Goal: Task Accomplishment & Management: Manage account settings

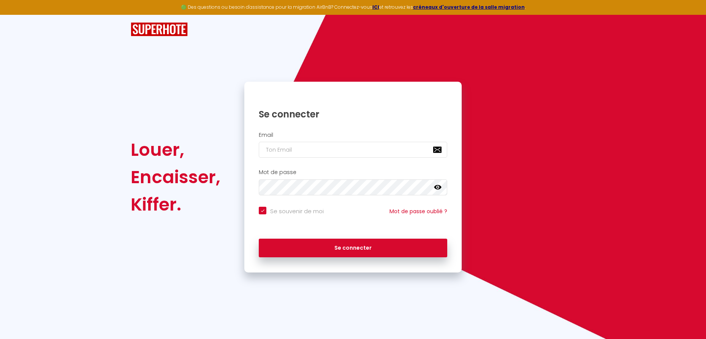
type input "[EMAIL_ADDRESS][DOMAIN_NAME]"
checkbox input "true"
type input "[EMAIL_ADDRESS][DOMAIN_NAME]"
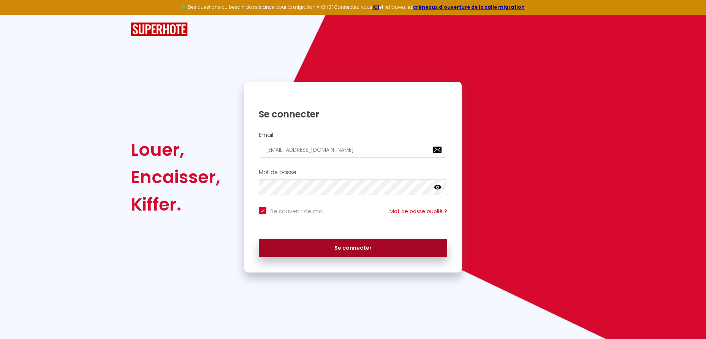
click at [331, 250] on button "Se connecter" at bounding box center [353, 248] width 188 height 19
checkbox input "true"
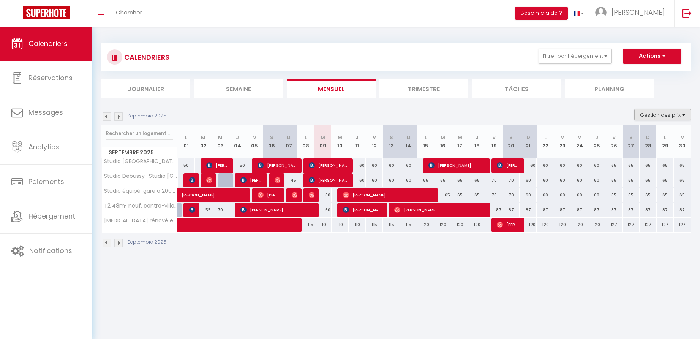
click at [662, 113] on button "Gestion des prix" at bounding box center [662, 114] width 57 height 11
click at [628, 138] on input "Nb Nuits minimum" at bounding box center [656, 138] width 68 height 8
checkbox input "true"
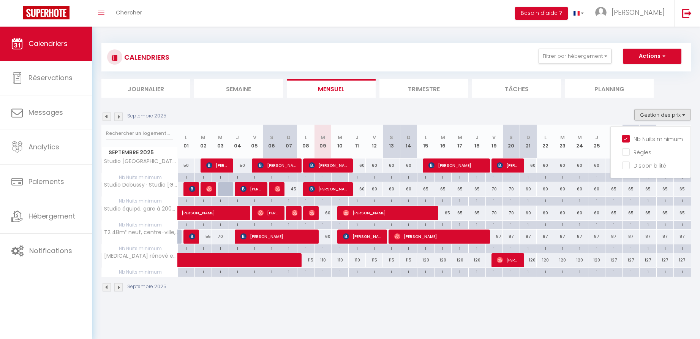
scroll to position [27, 0]
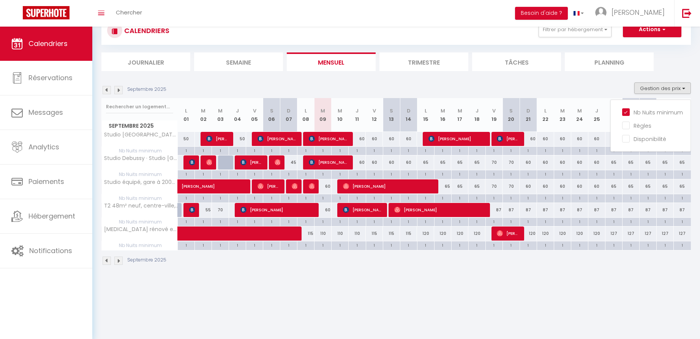
drag, startPoint x: 432, startPoint y: 274, endPoint x: 416, endPoint y: 272, distance: 16.6
click at [432, 274] on div "CALENDRIERS Filtrer par hébergement Versailles STD Studio [GEOGRAPHIC_DATA] · S…" at bounding box center [396, 141] width 608 height 282
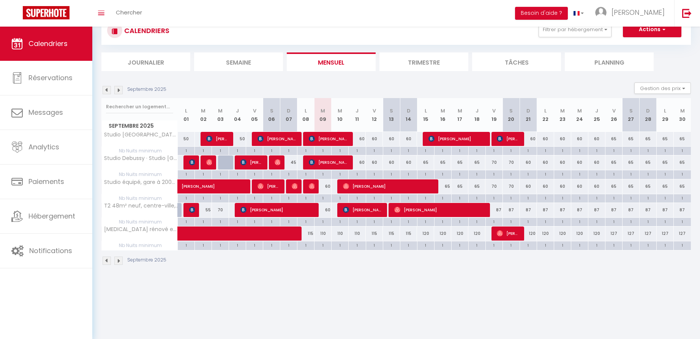
click at [329, 186] on div "60" at bounding box center [323, 186] width 17 height 14
type input "60"
type input "[DATE]"
type input "Mer 10 Septembre 2025"
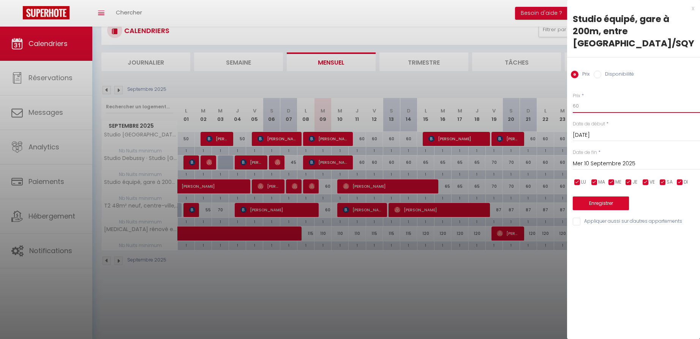
drag, startPoint x: 582, startPoint y: 103, endPoint x: 553, endPoint y: 105, distance: 29.7
click at [553, 105] on body "🟢 Des questions ou besoin d'assistance pour la migration AirBnB? Connectez-vous…" at bounding box center [350, 169] width 700 height 339
type input "55"
click at [605, 201] on button "Enregistrer" at bounding box center [601, 203] width 56 height 14
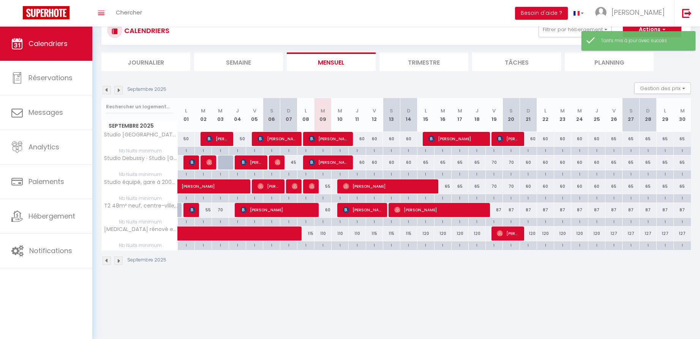
click at [328, 209] on div "60" at bounding box center [323, 210] width 17 height 14
type input "60"
type input "[DATE]"
type input "Mer 10 Septembre 2025"
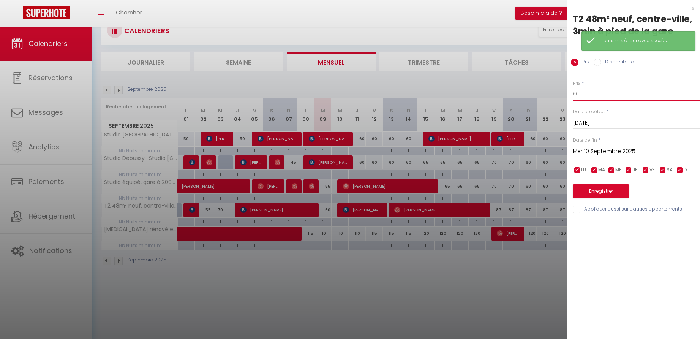
drag, startPoint x: 581, startPoint y: 94, endPoint x: 554, endPoint y: 94, distance: 26.6
click at [554, 94] on body "🟢 Des questions ou besoin d'assistance pour la migration AirBnB? Connectez-vous…" at bounding box center [350, 169] width 700 height 339
type input "55"
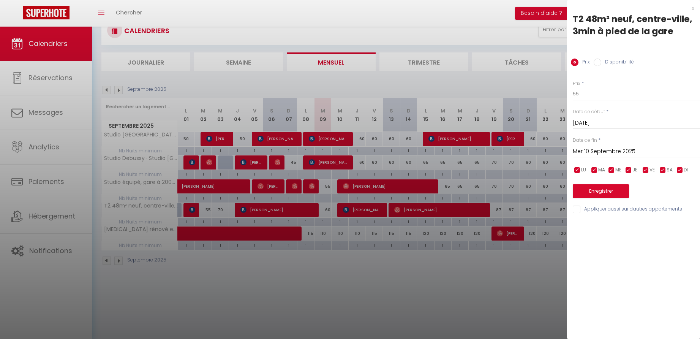
click at [605, 190] on button "Enregistrer" at bounding box center [601, 191] width 56 height 14
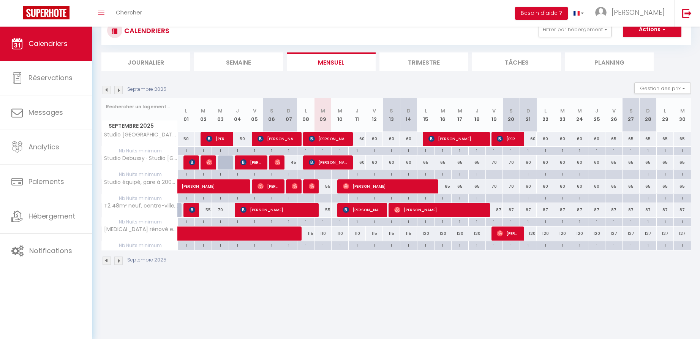
click at [330, 210] on div "55" at bounding box center [323, 210] width 17 height 14
type input "55"
type input "[DATE]"
type input "Mer 10 Septembre 2025"
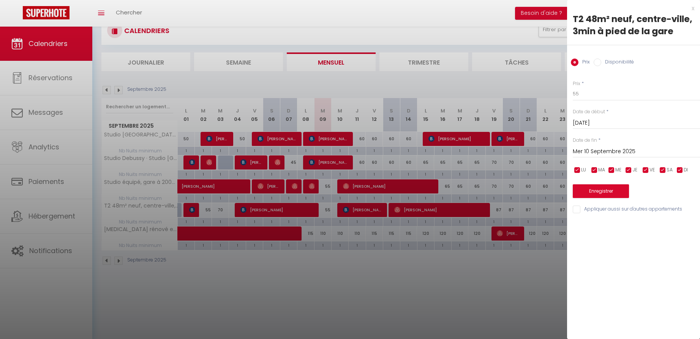
click at [327, 184] on div at bounding box center [350, 169] width 700 height 339
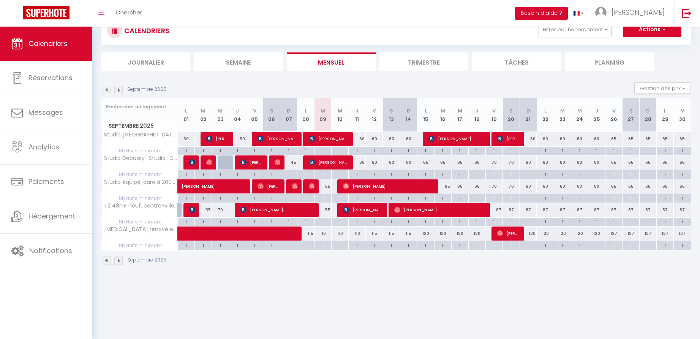
click at [326, 185] on div "55" at bounding box center [323, 186] width 17 height 14
type input "55"
type input "[DATE]"
type input "Mer 10 Septembre 2025"
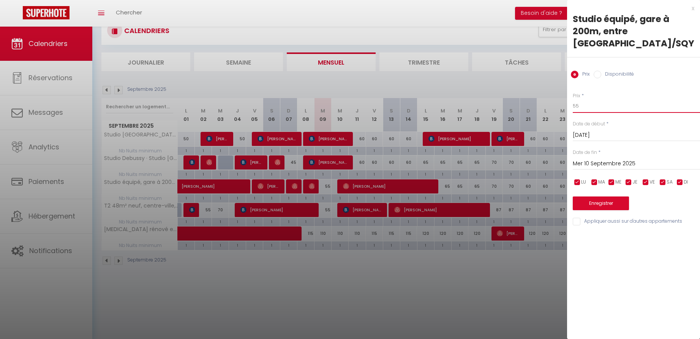
click at [587, 109] on input "55" at bounding box center [636, 106] width 127 height 14
type input "50"
click at [608, 201] on button "Enregistrer" at bounding box center [601, 203] width 56 height 14
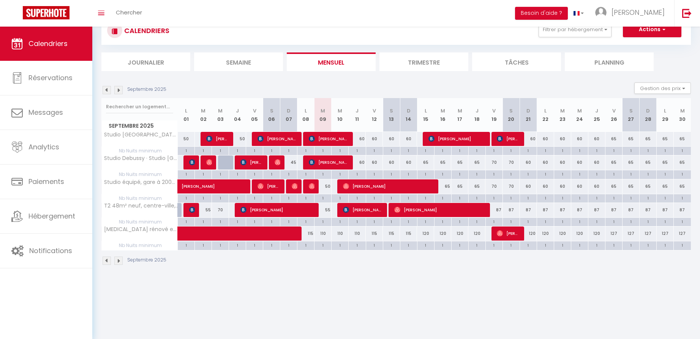
click at [325, 233] on div "110" at bounding box center [323, 233] width 17 height 14
type input "110"
type input "[DATE]"
type input "Mer 10 Septembre 2025"
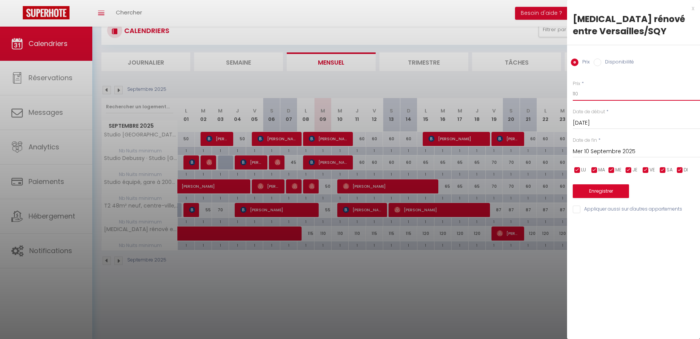
click at [585, 93] on input "110" at bounding box center [636, 94] width 127 height 14
type input "100"
click at [604, 150] on input "Mer 10 Septembre 2025" at bounding box center [636, 152] width 127 height 10
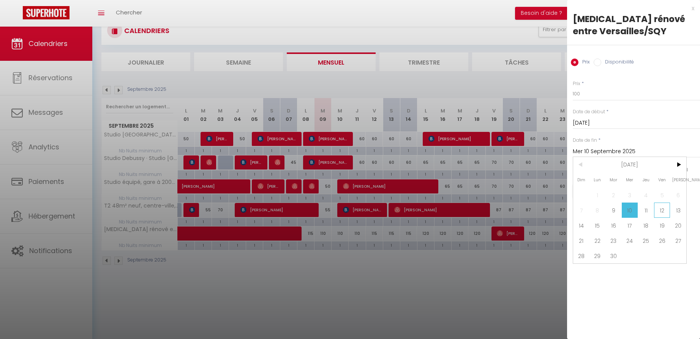
click at [664, 212] on span "12" at bounding box center [662, 209] width 16 height 15
type input "Ven 12 Septembre 2025"
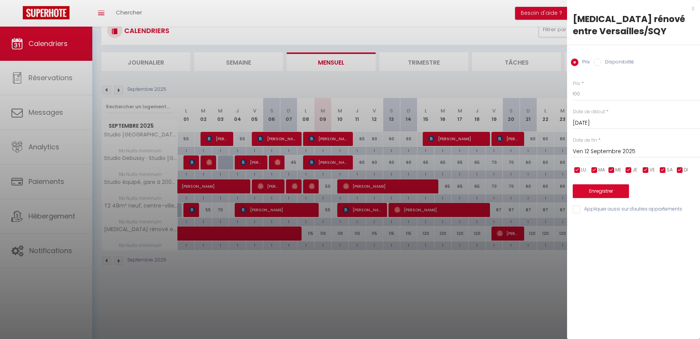
click at [605, 191] on button "Enregistrer" at bounding box center [601, 191] width 56 height 14
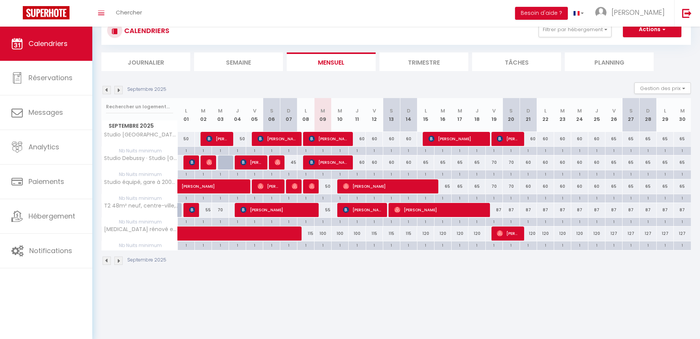
click at [376, 232] on div "115" at bounding box center [374, 233] width 17 height 14
type input "115"
type input "Ven 12 Septembre 2025"
type input "Sam 13 Septembre 2025"
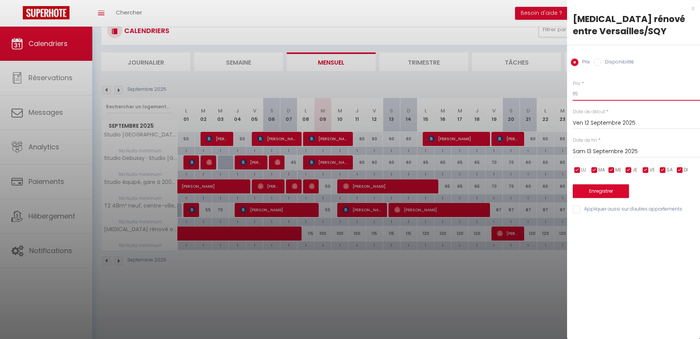
click at [592, 92] on input "115" at bounding box center [636, 94] width 127 height 14
type input "110"
click at [598, 150] on input "Sam 13 Septembre 2025" at bounding box center [636, 152] width 127 height 10
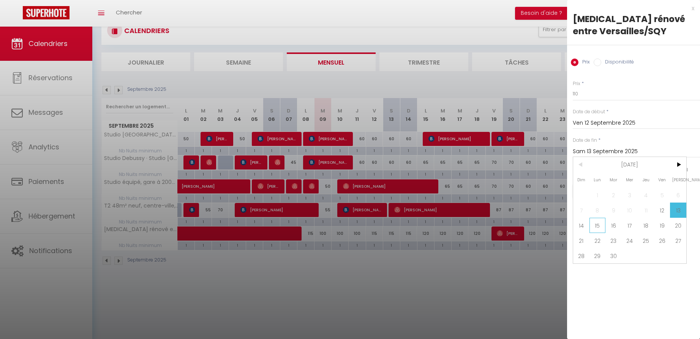
click at [595, 225] on span "15" at bounding box center [598, 225] width 16 height 15
type input "Lun 15 Septembre 2025"
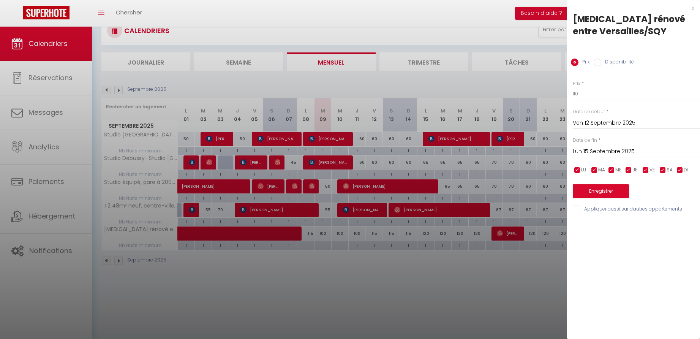
click at [589, 190] on button "Enregistrer" at bounding box center [601, 191] width 56 height 14
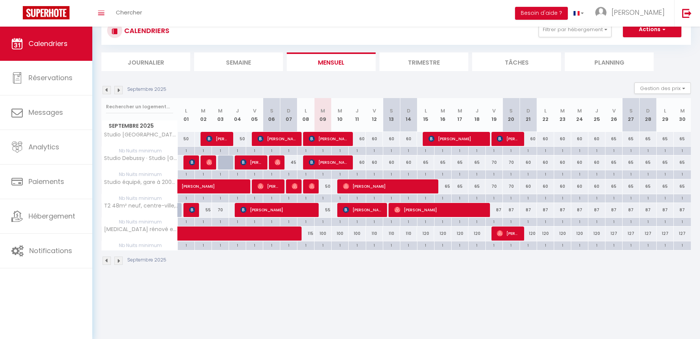
click at [427, 232] on div "120" at bounding box center [425, 233] width 17 height 14
type input "120"
type input "Lun 15 Septembre 2025"
type input "[DATE]"
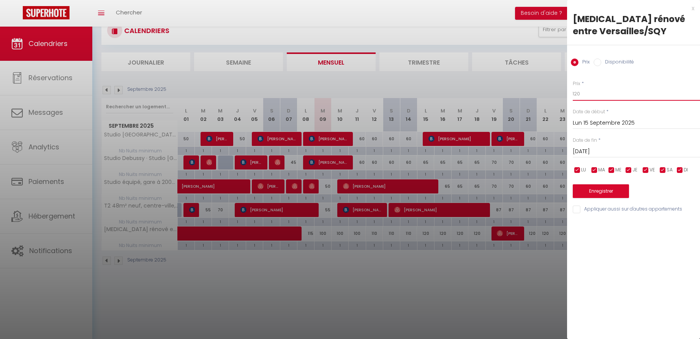
click at [591, 94] on input "120" at bounding box center [636, 94] width 127 height 14
type input "115"
click at [616, 151] on input "[DATE]" at bounding box center [636, 152] width 127 height 10
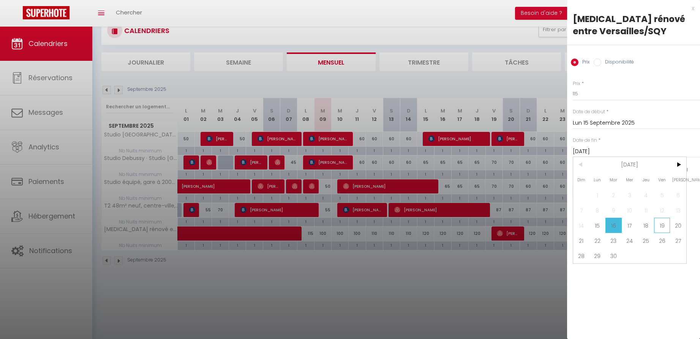
click at [662, 225] on span "19" at bounding box center [662, 225] width 16 height 15
type input "Ven 19 Septembre 2025"
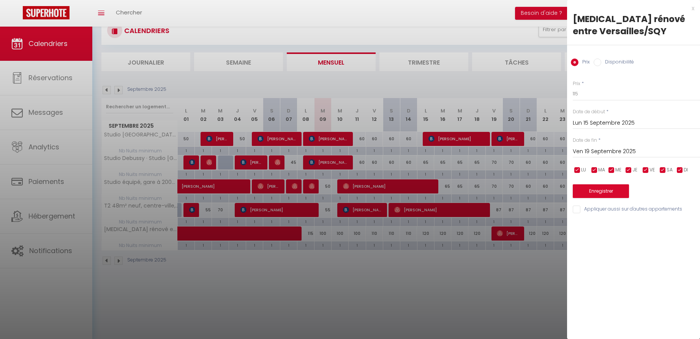
click at [584, 188] on button "Enregistrer" at bounding box center [601, 191] width 56 height 14
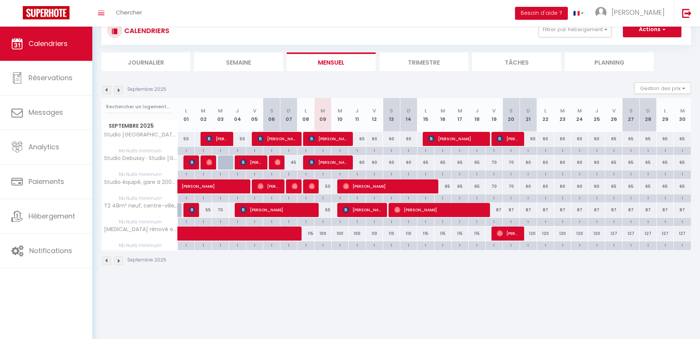
click at [364, 138] on div "60" at bounding box center [357, 139] width 17 height 14
type input "60"
type input "Jeu 11 Septembre 2025"
type input "Ven 12 Septembre 2025"
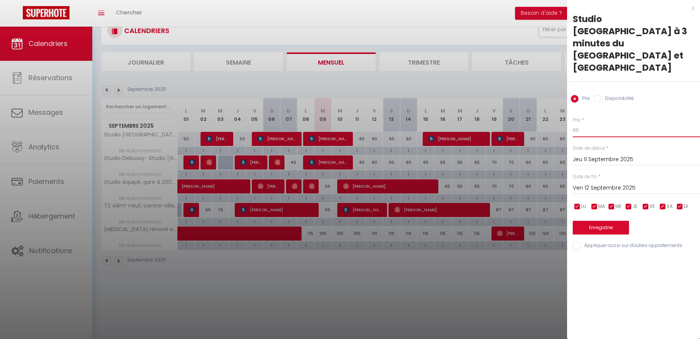
click at [580, 123] on input "60" at bounding box center [636, 130] width 127 height 14
type input "56"
click at [603, 221] on button "Enregistrer" at bounding box center [601, 228] width 56 height 14
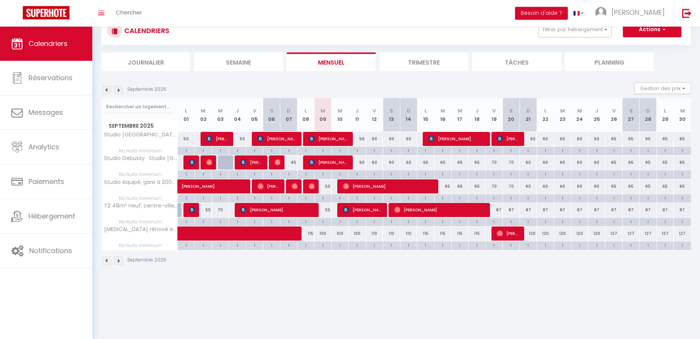
click at [408, 138] on div "60" at bounding box center [408, 139] width 17 height 14
type input "60"
type input "Dim 14 Septembre 2025"
type input "Lun 15 Septembre 2025"
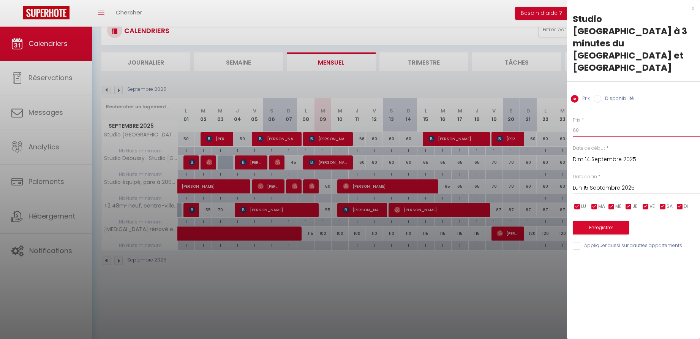
click at [582, 123] on input "60" at bounding box center [636, 130] width 127 height 14
type input "56"
click at [600, 221] on button "Enregistrer" at bounding box center [601, 228] width 56 height 14
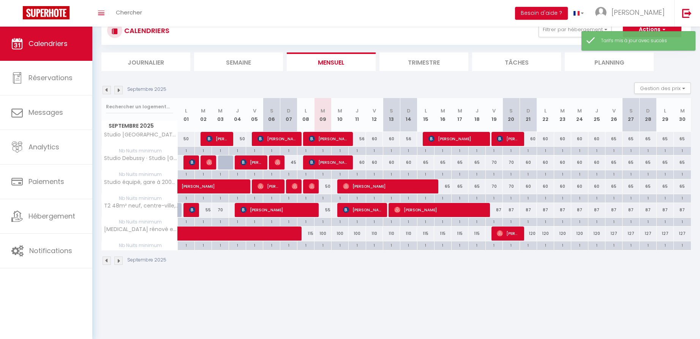
click at [361, 162] on div "60" at bounding box center [357, 162] width 17 height 14
type input "60"
type input "Jeu 11 Septembre 2025"
type input "Ven 12 Septembre 2025"
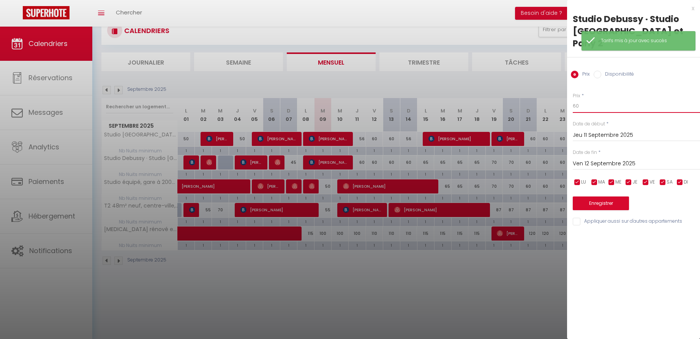
click at [581, 99] on input "60" at bounding box center [636, 106] width 127 height 14
type input "56"
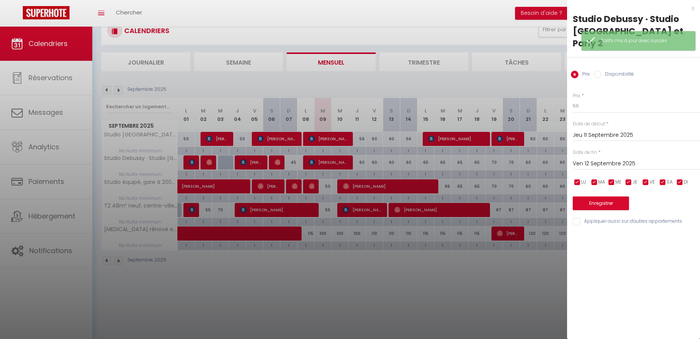
click at [602, 196] on button "Enregistrer" at bounding box center [601, 203] width 56 height 14
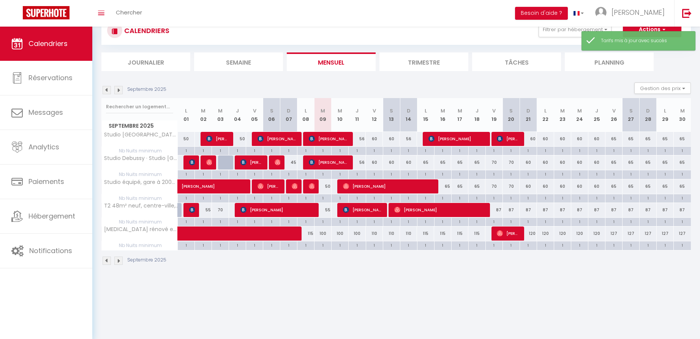
click at [410, 160] on div "60" at bounding box center [408, 162] width 17 height 14
type input "60"
type input "Dim 14 Septembre 2025"
type input "Lun 15 Septembre 2025"
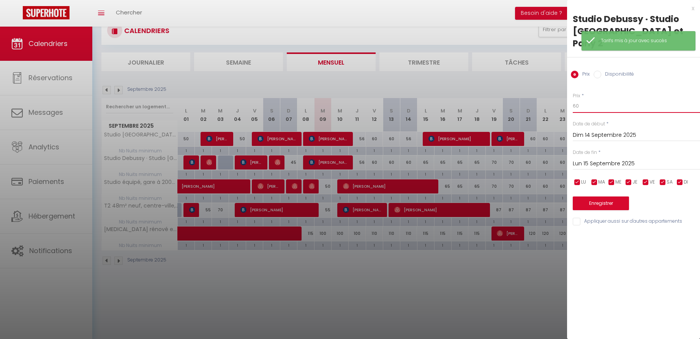
click at [581, 99] on input "60" at bounding box center [636, 106] width 127 height 14
type input "56"
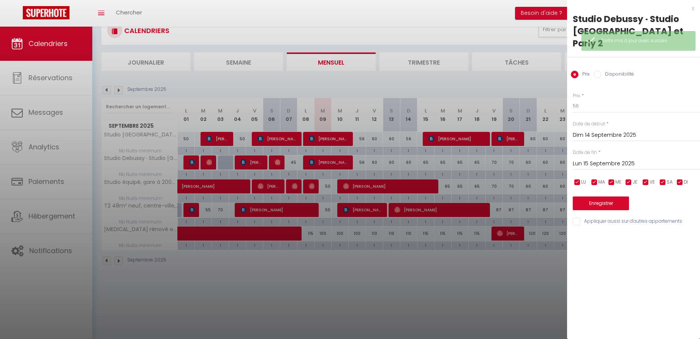
click at [600, 196] on button "Enregistrer" at bounding box center [601, 203] width 56 height 14
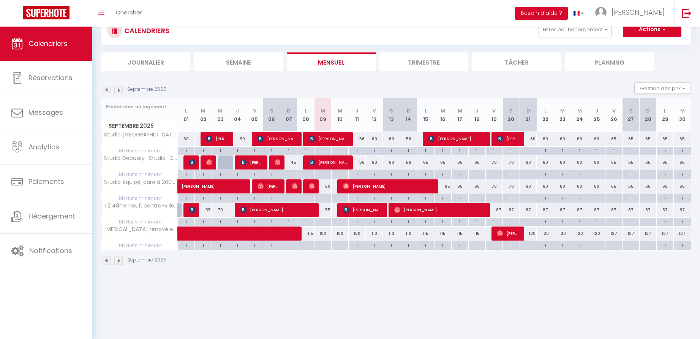
click at [426, 161] on div "65" at bounding box center [425, 162] width 17 height 14
type input "65"
type input "Lun 15 Septembre 2025"
type input "[DATE]"
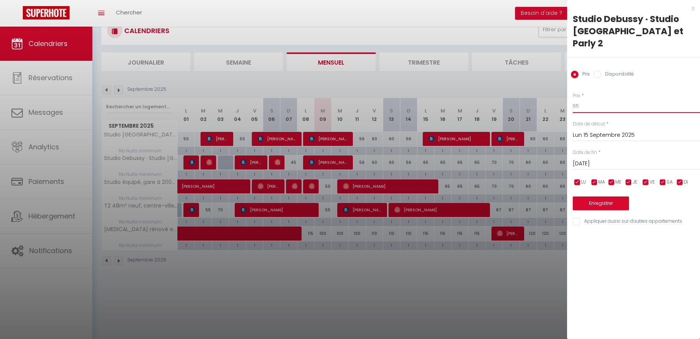
click at [585, 99] on input "65" at bounding box center [636, 106] width 127 height 14
type input "60"
click at [608, 159] on input "[DATE]" at bounding box center [636, 164] width 127 height 10
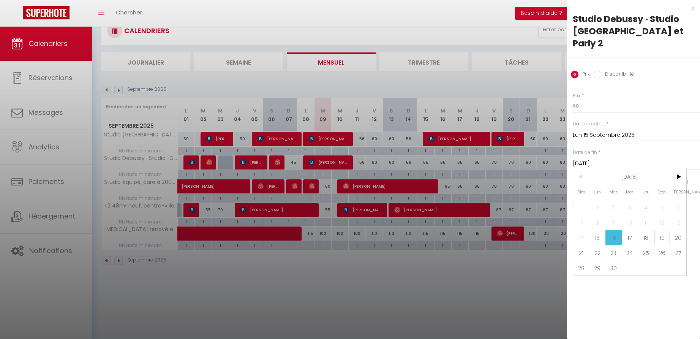
click at [660, 230] on span "19" at bounding box center [662, 237] width 16 height 15
type input "Ven 19 Septembre 2025"
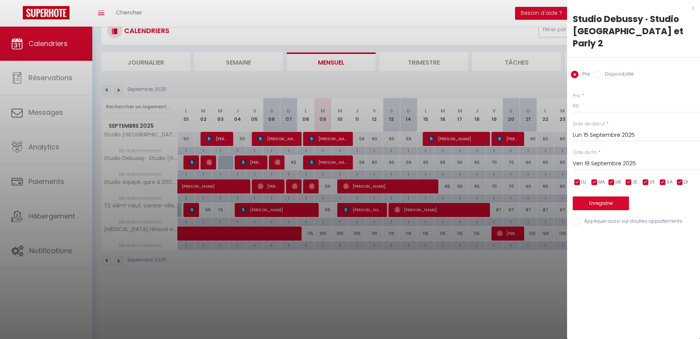
click at [592, 196] on button "Enregistrer" at bounding box center [601, 203] width 56 height 14
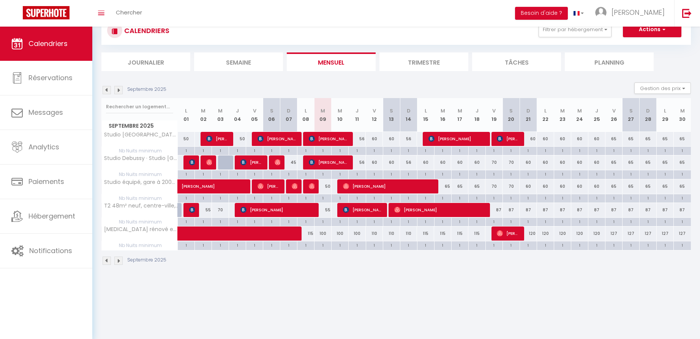
click at [447, 186] on div "65" at bounding box center [442, 186] width 17 height 14
type input "65"
type input "[DATE]"
type input "Mer 17 Septembre 2025"
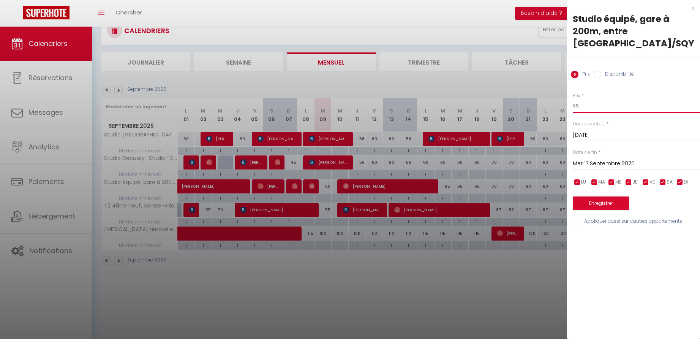
click at [585, 105] on input "65" at bounding box center [636, 106] width 127 height 14
type input "60"
click at [595, 163] on input "Mer 17 Septembre 2025" at bounding box center [636, 164] width 127 height 10
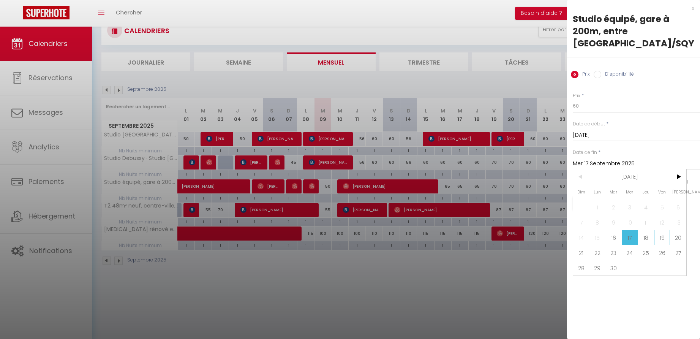
click at [663, 237] on span "19" at bounding box center [662, 237] width 16 height 15
type input "Ven 19 Septembre 2025"
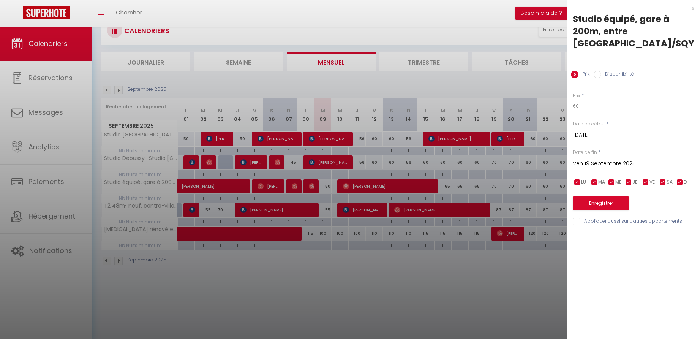
click at [603, 199] on button "Enregistrer" at bounding box center [601, 203] width 56 height 14
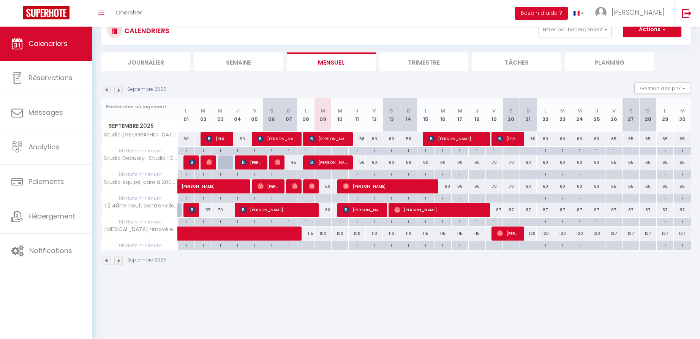
click at [421, 62] on li "Trimestre" at bounding box center [424, 61] width 89 height 19
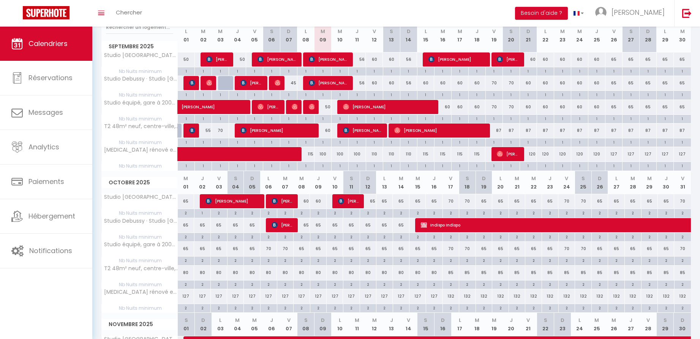
scroll to position [95, 0]
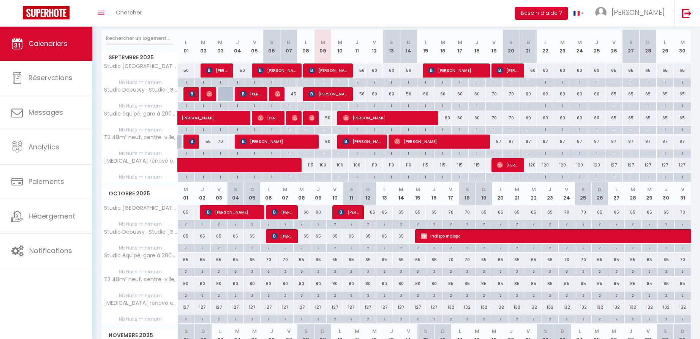
click at [500, 141] on div "87" at bounding box center [494, 141] width 17 height 14
type input "87"
type input "Ven 19 Septembre 2025"
type input "Sam 20 Septembre 2025"
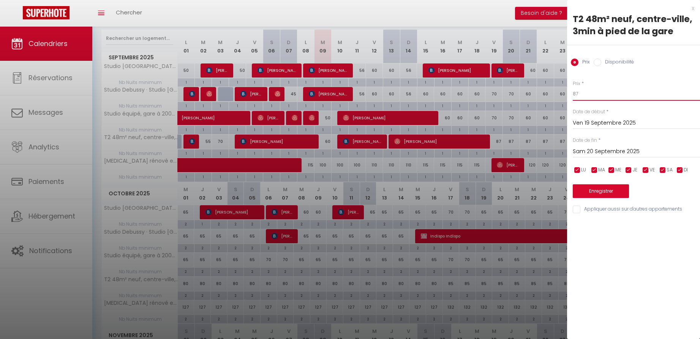
click at [586, 94] on input "87" at bounding box center [636, 94] width 127 height 14
type input "85"
click at [596, 151] on input "Sam 20 Septembre 2025" at bounding box center [636, 152] width 127 height 10
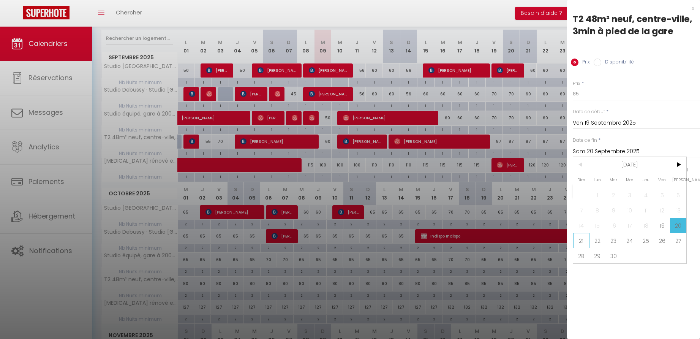
click at [581, 241] on span "21" at bounding box center [581, 240] width 16 height 15
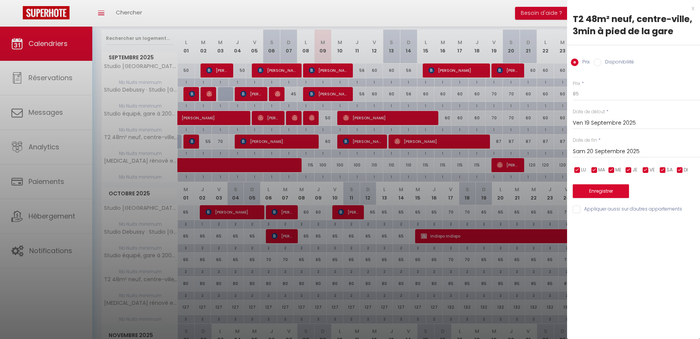
type input "Dim 21 Septembre 2025"
click at [590, 191] on button "Enregistrer" at bounding box center [601, 191] width 56 height 14
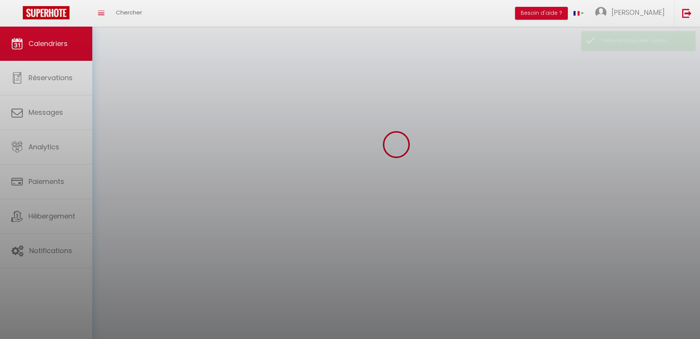
scroll to position [27, 0]
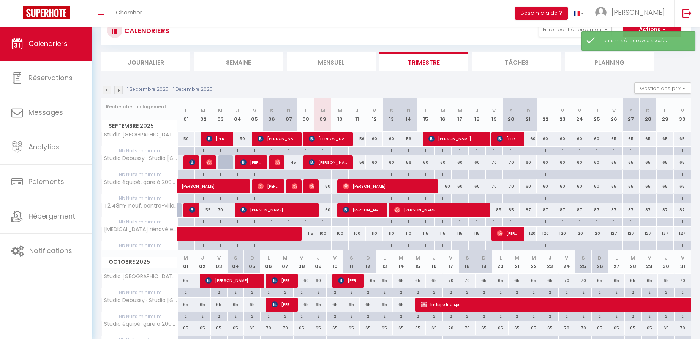
click at [529, 209] on div "87" at bounding box center [528, 210] width 17 height 14
type input "87"
type input "Dim 21 Septembre 2025"
type input "Lun 22 Septembre 2025"
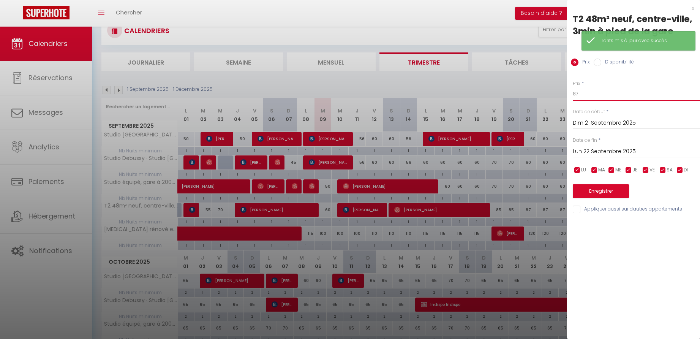
click at [586, 93] on input "87" at bounding box center [636, 94] width 127 height 14
type input "85"
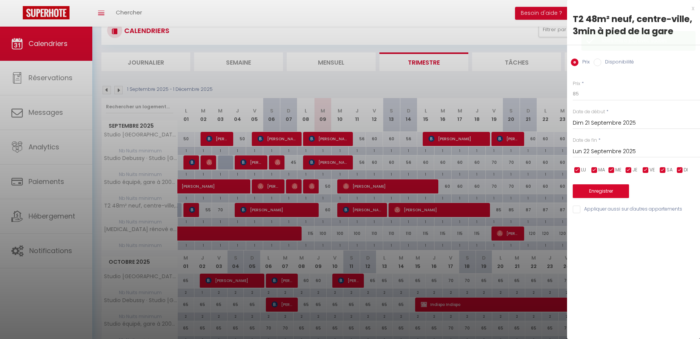
click at [592, 188] on button "Enregistrer" at bounding box center [601, 191] width 56 height 14
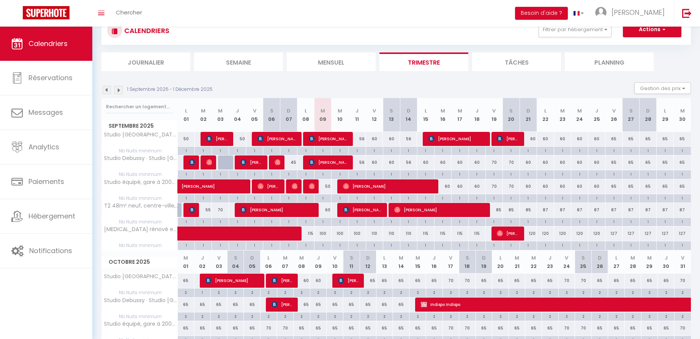
click at [329, 209] on div "60" at bounding box center [323, 210] width 17 height 14
type input "60"
type input "[DATE]"
type input "Mer 10 Septembre 2025"
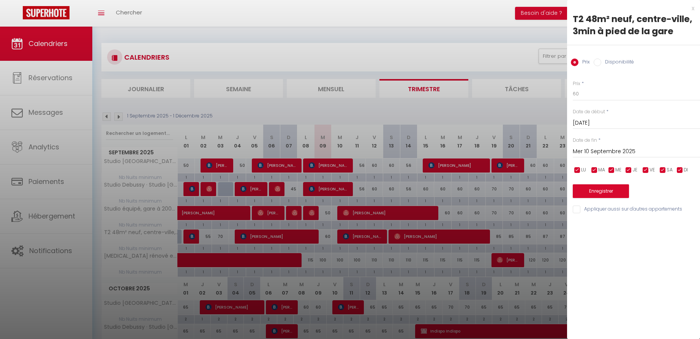
scroll to position [71, 0]
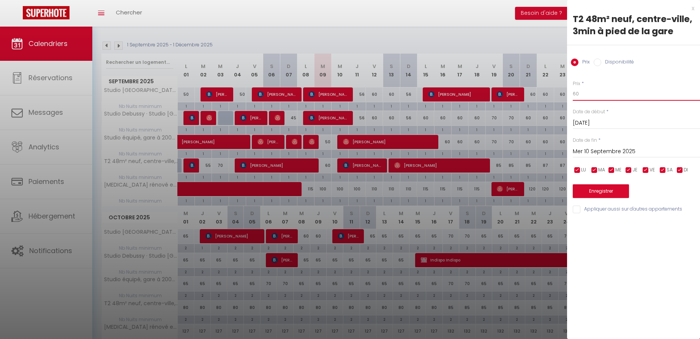
click at [597, 94] on input "60" at bounding box center [636, 94] width 127 height 14
type input "6"
type input "55"
click at [609, 192] on button "Enregistrer" at bounding box center [601, 191] width 56 height 14
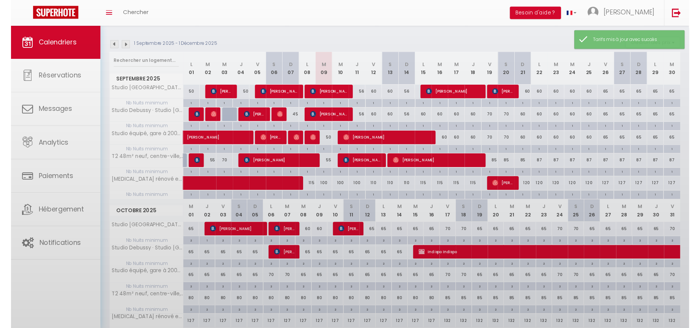
scroll to position [27, 0]
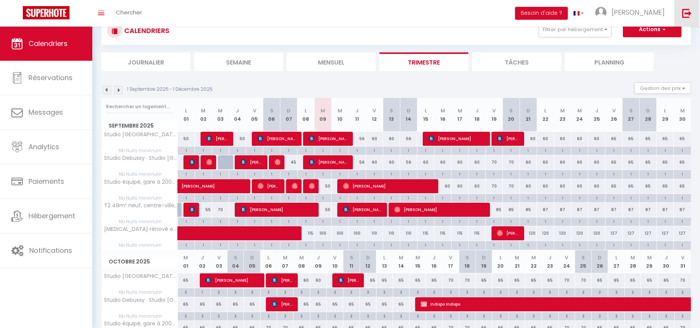
click at [683, 14] on img at bounding box center [686, 12] width 9 height 9
